Goal: Task Accomplishment & Management: Manage account settings

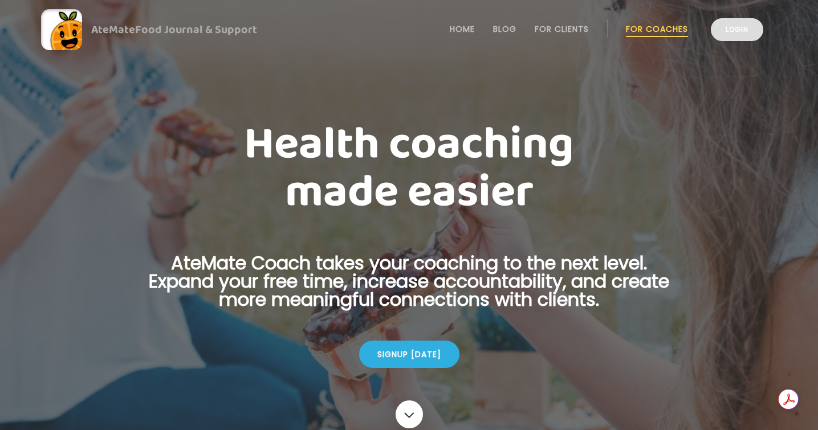
click at [736, 38] on link "Login" at bounding box center [737, 29] width 52 height 23
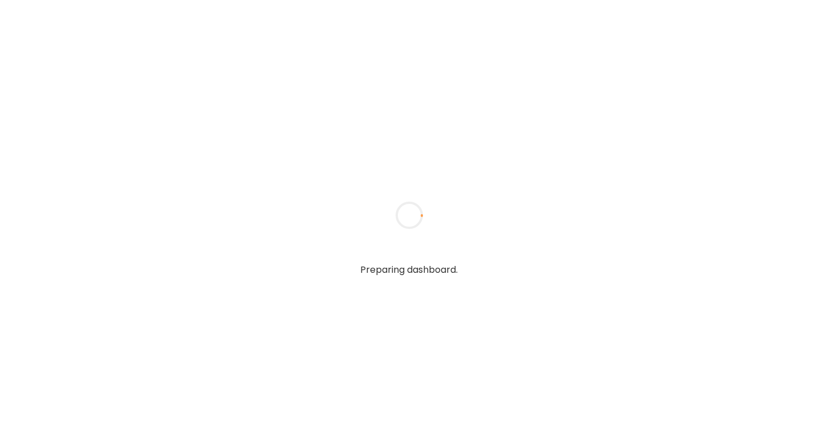
type input "**********"
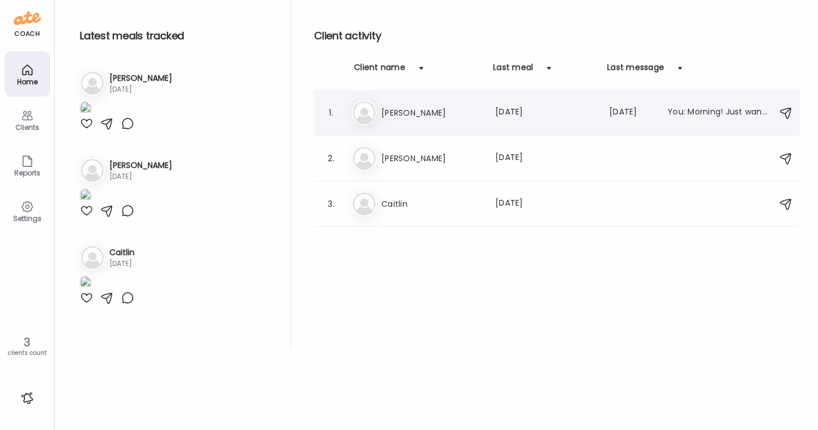
type input "**********"
click at [416, 109] on h3 "Lou" at bounding box center [431, 113] width 100 height 14
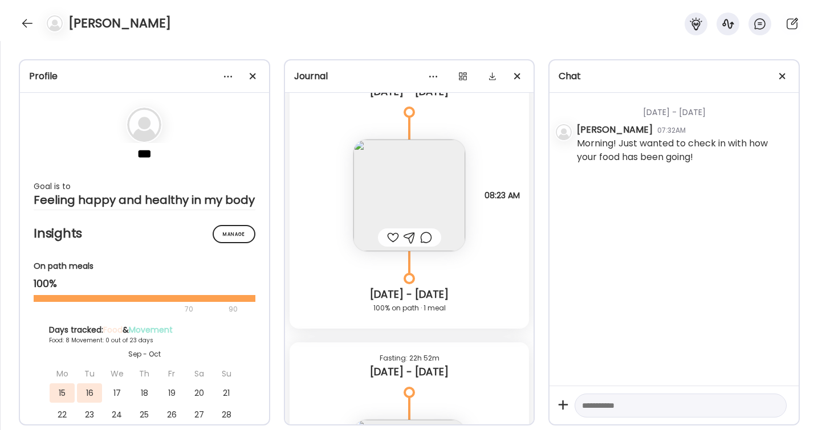
scroll to position [6782, 0]
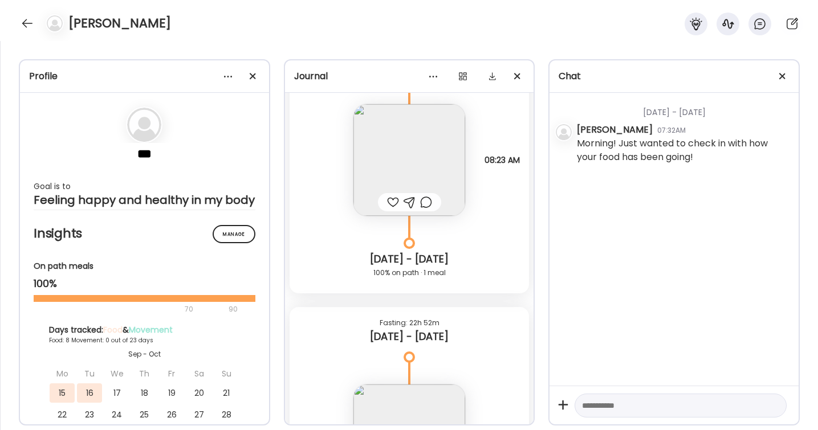
click at [392, 202] on div at bounding box center [393, 202] width 12 height 14
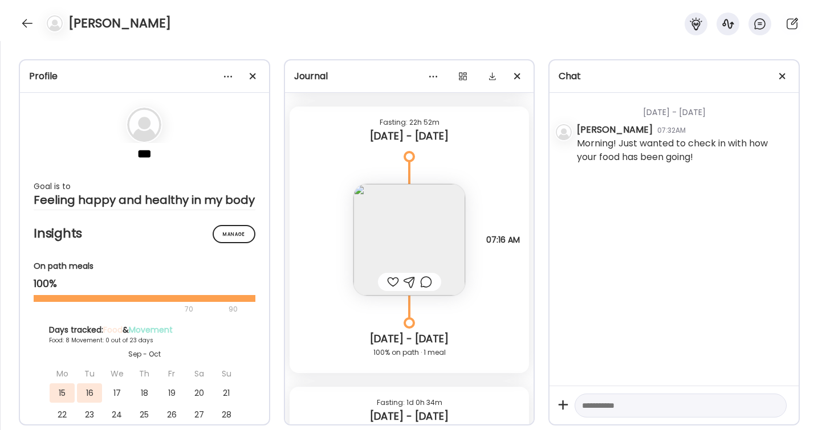
scroll to position [6988, 0]
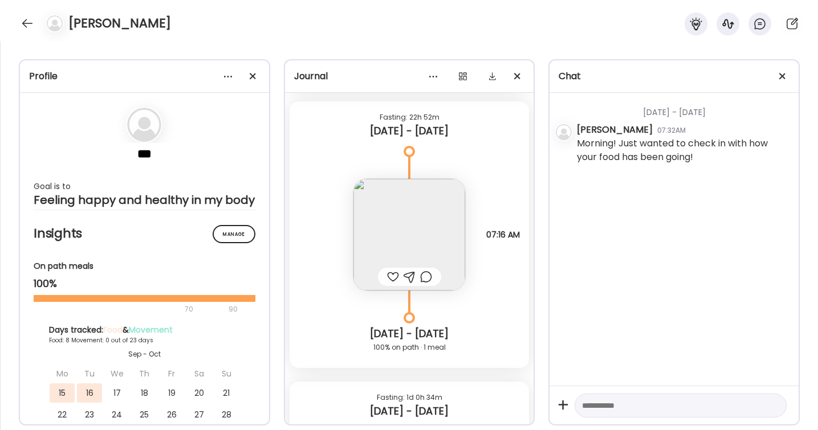
click at [393, 280] on div at bounding box center [393, 277] width 12 height 14
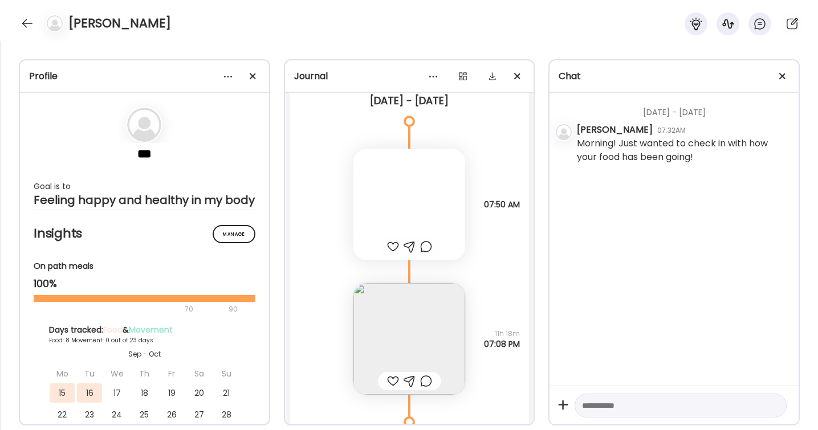
scroll to position [7304, 0]
click at [394, 242] on div at bounding box center [393, 242] width 12 height 14
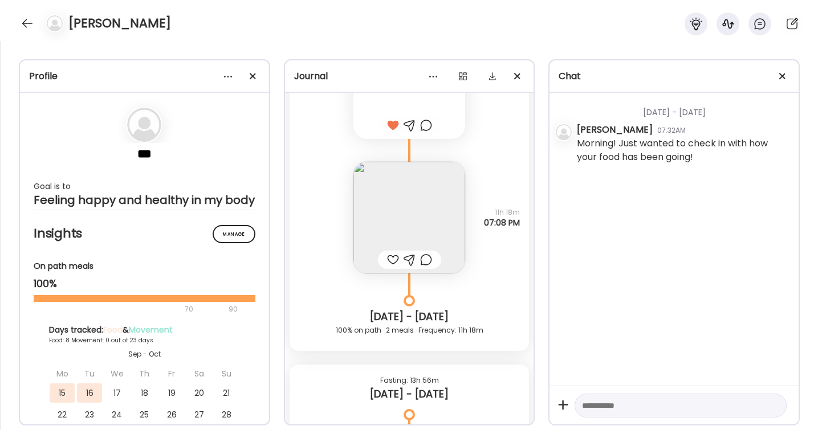
click at [393, 256] on div at bounding box center [393, 260] width 12 height 14
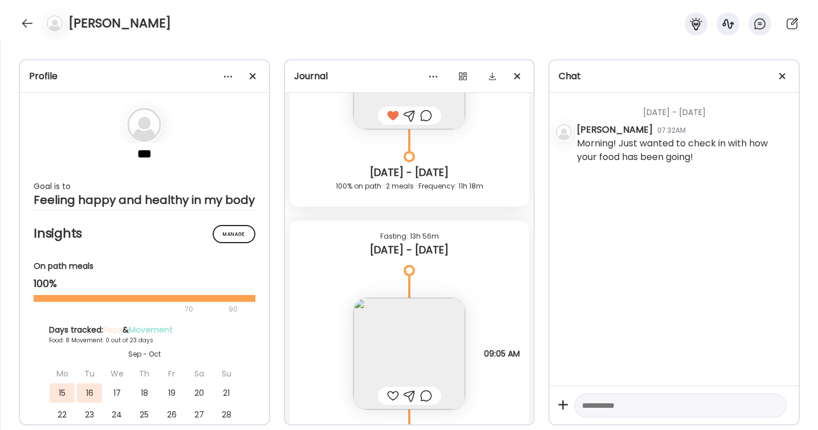
scroll to position [7678, 0]
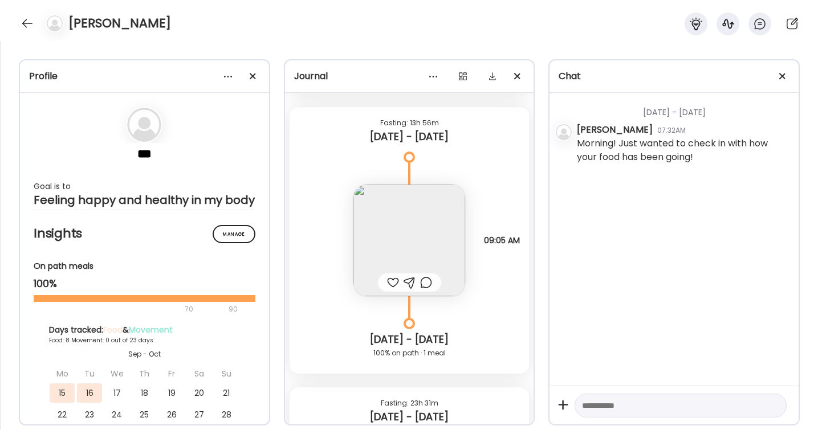
click at [391, 282] on div at bounding box center [393, 283] width 12 height 14
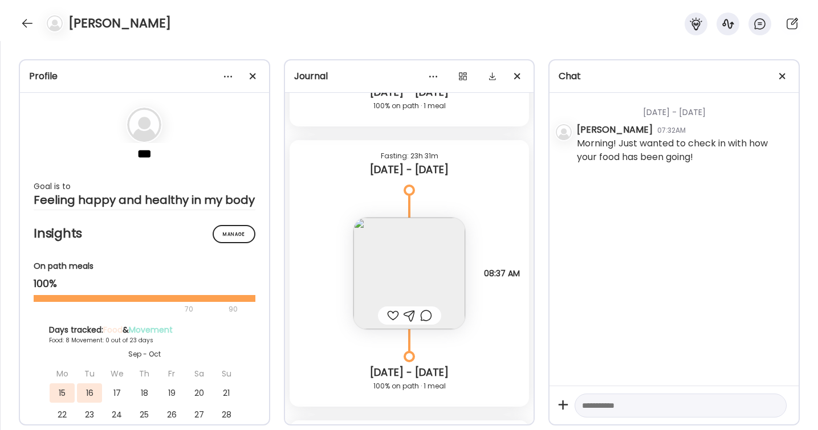
scroll to position [7934, 0]
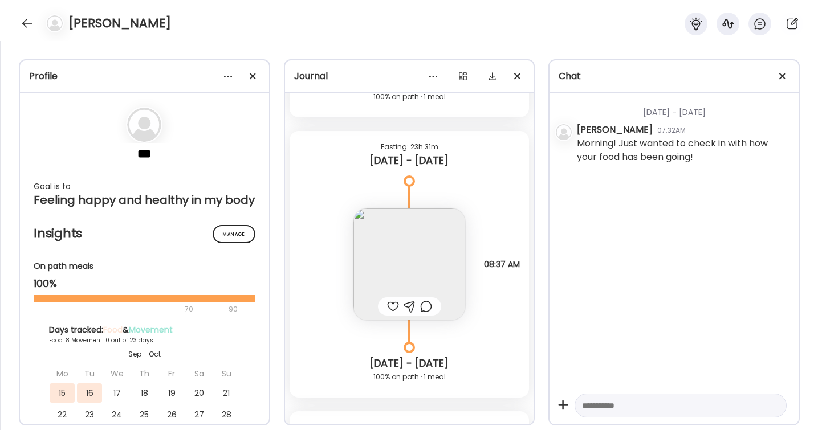
click at [395, 304] on div at bounding box center [393, 307] width 12 height 14
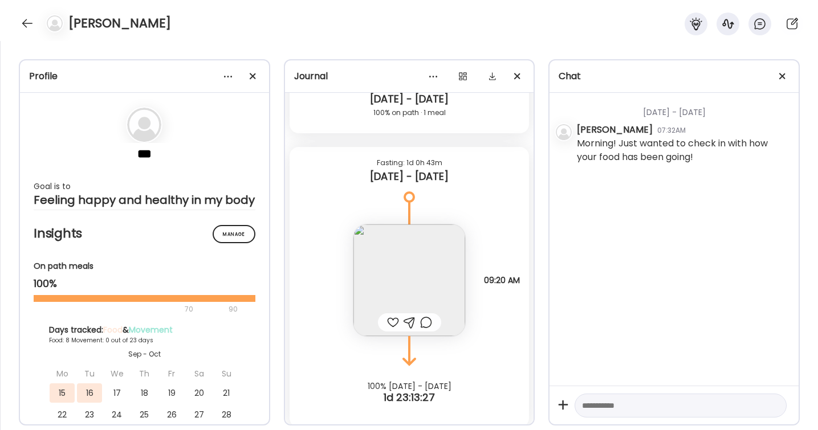
scroll to position [8206, 0]
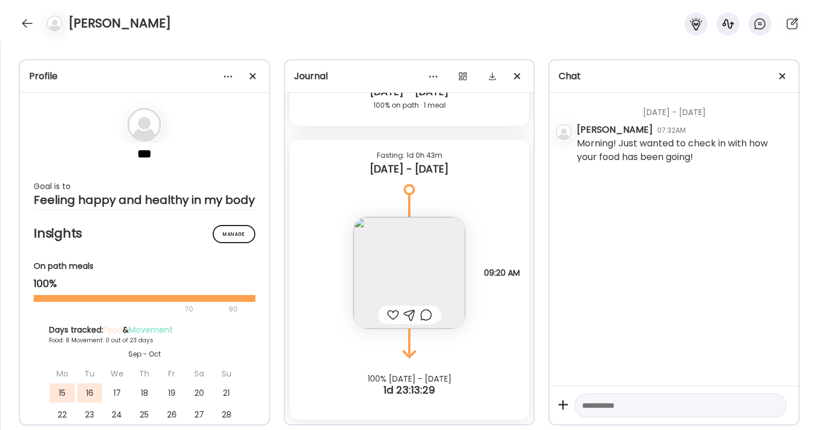
click at [394, 314] on div at bounding box center [393, 315] width 12 height 14
click at [31, 26] on div at bounding box center [27, 23] width 18 height 18
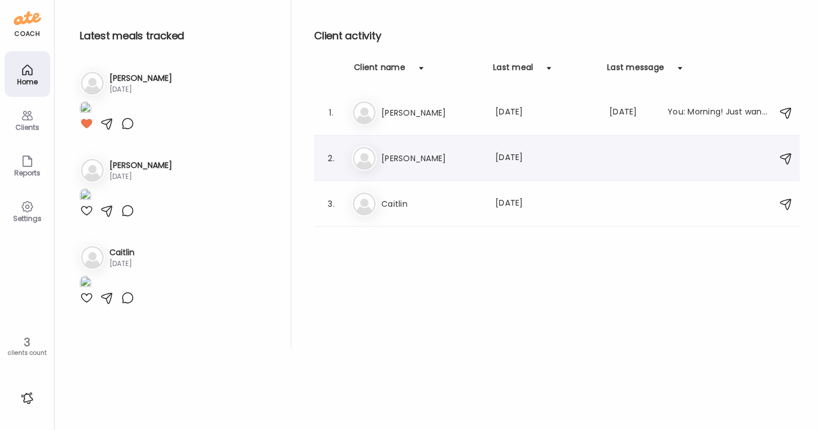
click at [407, 153] on h3 "Darren" at bounding box center [431, 159] width 100 height 14
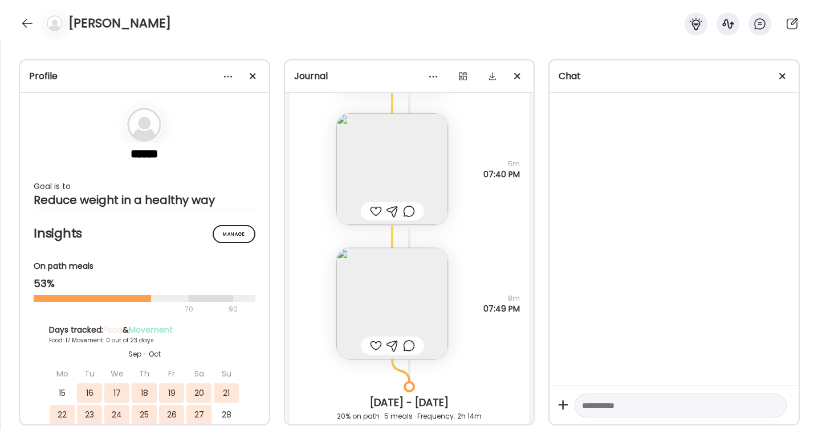
scroll to position [10168, 0]
